Goal: Task Accomplishment & Management: Manage account settings

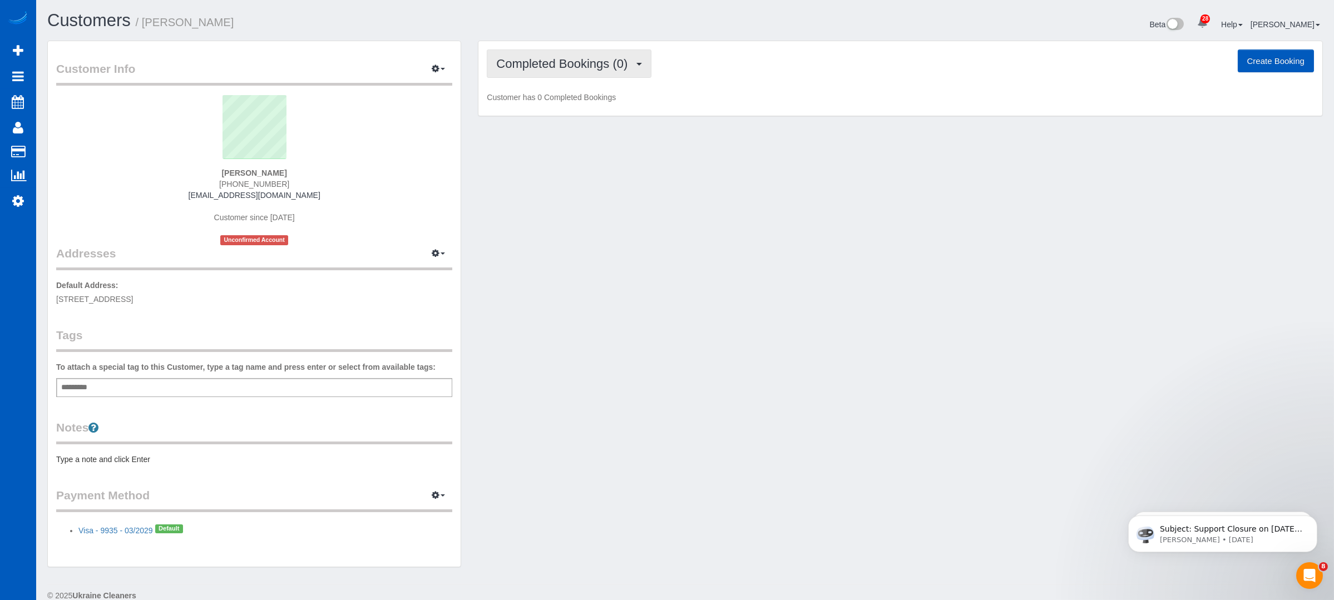
click at [601, 66] on span "Completed Bookings (0)" at bounding box center [564, 64] width 137 height 14
click at [561, 108] on link "Upcoming Bookings (1)" at bounding box center [545, 104] width 116 height 14
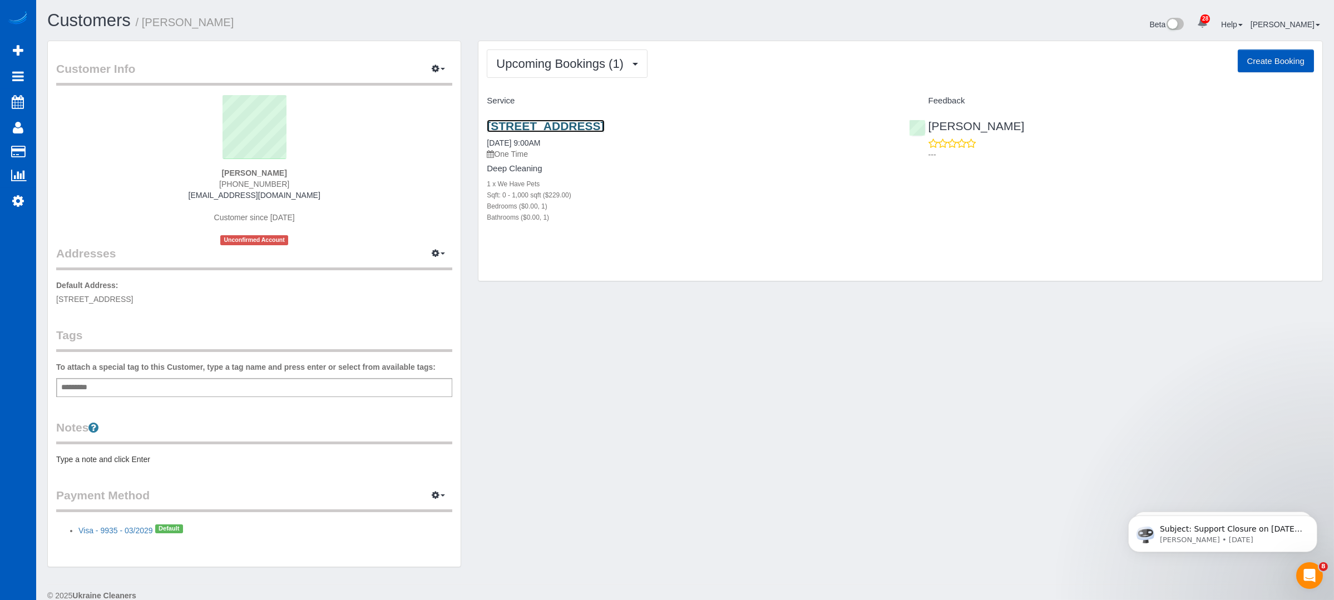
click at [604, 121] on link "6210 Sw Pomona St Unit 19, Portland, OR 97219" at bounding box center [545, 126] width 117 height 13
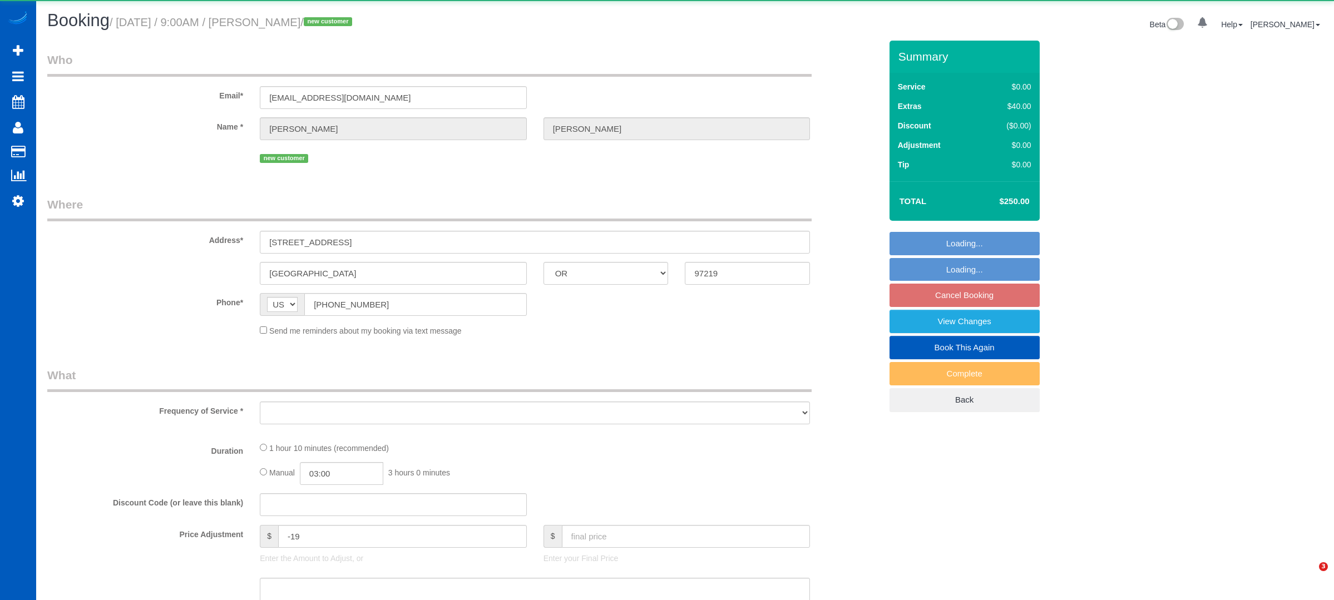
select select "OR"
select select "object:821"
select select "string:fspay-18a2f80e-13db-427e-a88b-d161736d856d"
select select "199"
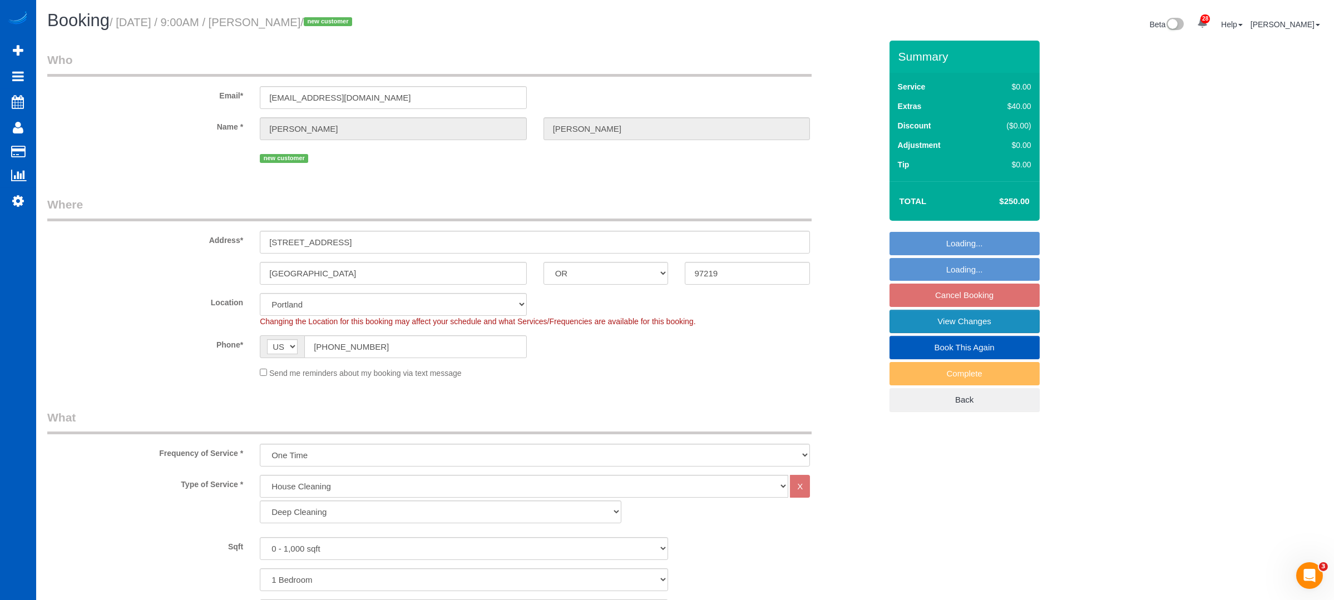
click at [920, 322] on link "View Changes" at bounding box center [964, 321] width 150 height 23
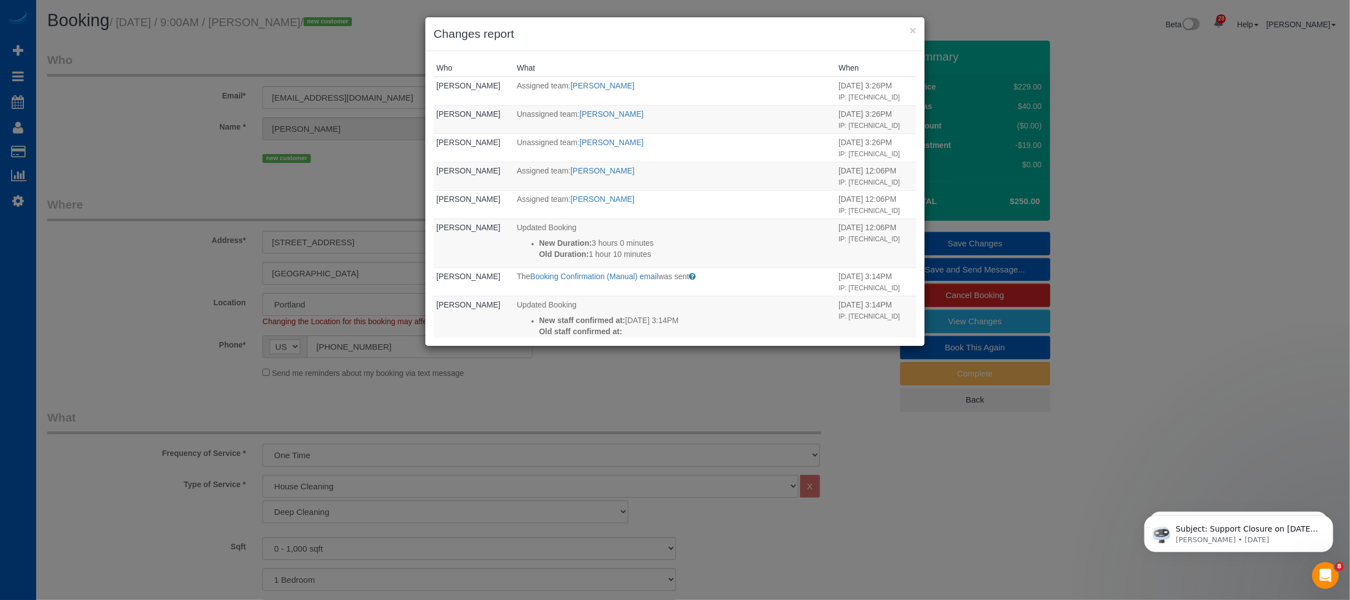
click at [1142, 318] on div "× Changes report Who What When [PERSON_NAME] Assigned team: [PERSON_NAME] [DATE…" at bounding box center [675, 300] width 1350 height 600
click at [912, 29] on button "×" at bounding box center [913, 30] width 7 height 12
